Goal: Transaction & Acquisition: Purchase product/service

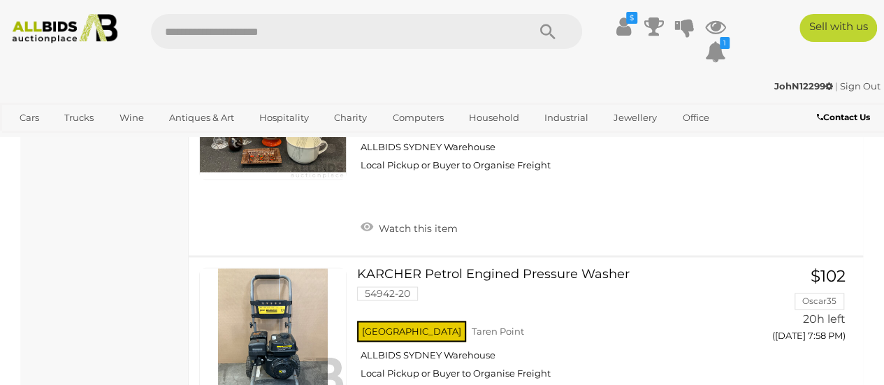
scroll to position [6258, 0]
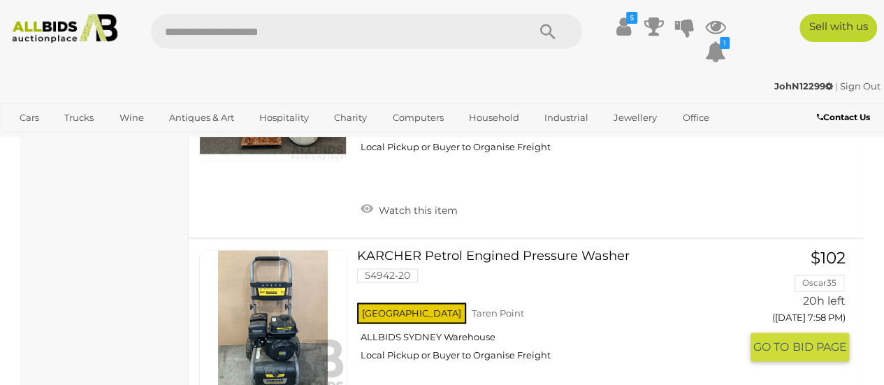
click at [270, 249] on link at bounding box center [272, 322] width 147 height 147
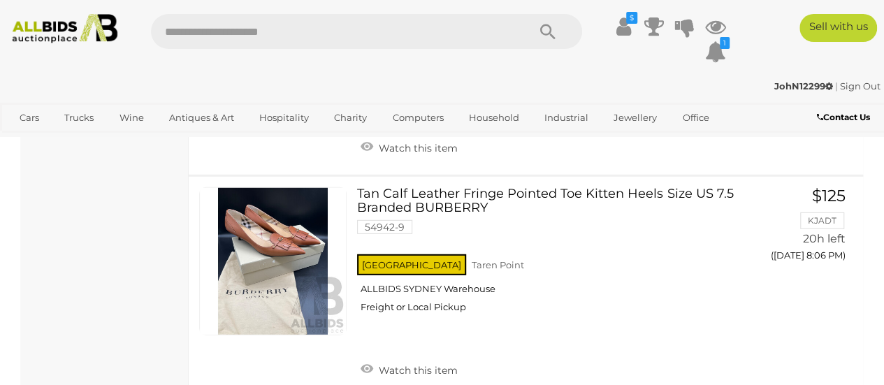
scroll to position [7180, 0]
